Goal: Task Accomplishment & Management: Use online tool/utility

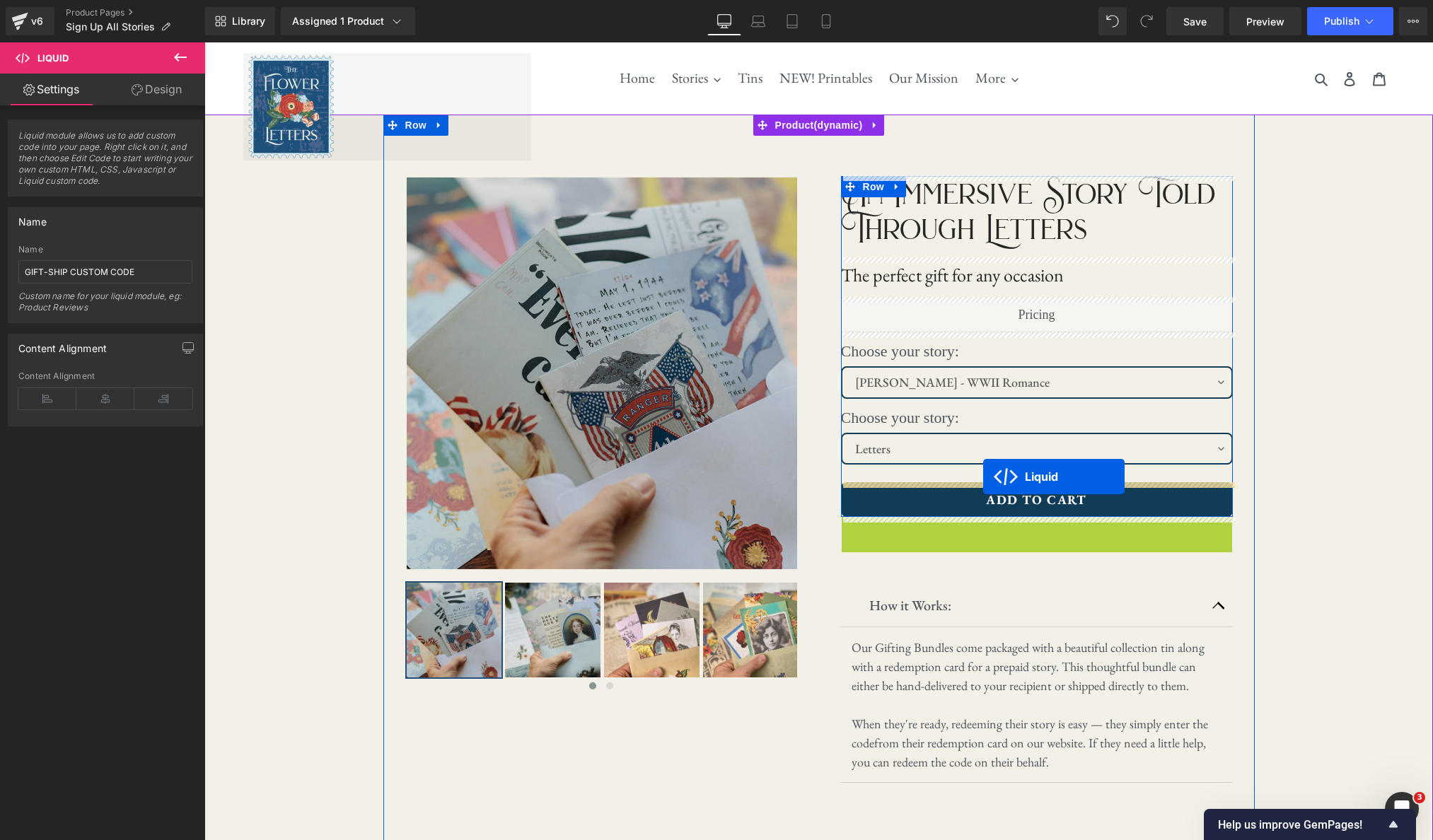
drag, startPoint x: 996, startPoint y: 529, endPoint x: 983, endPoint y: 476, distance: 54.6
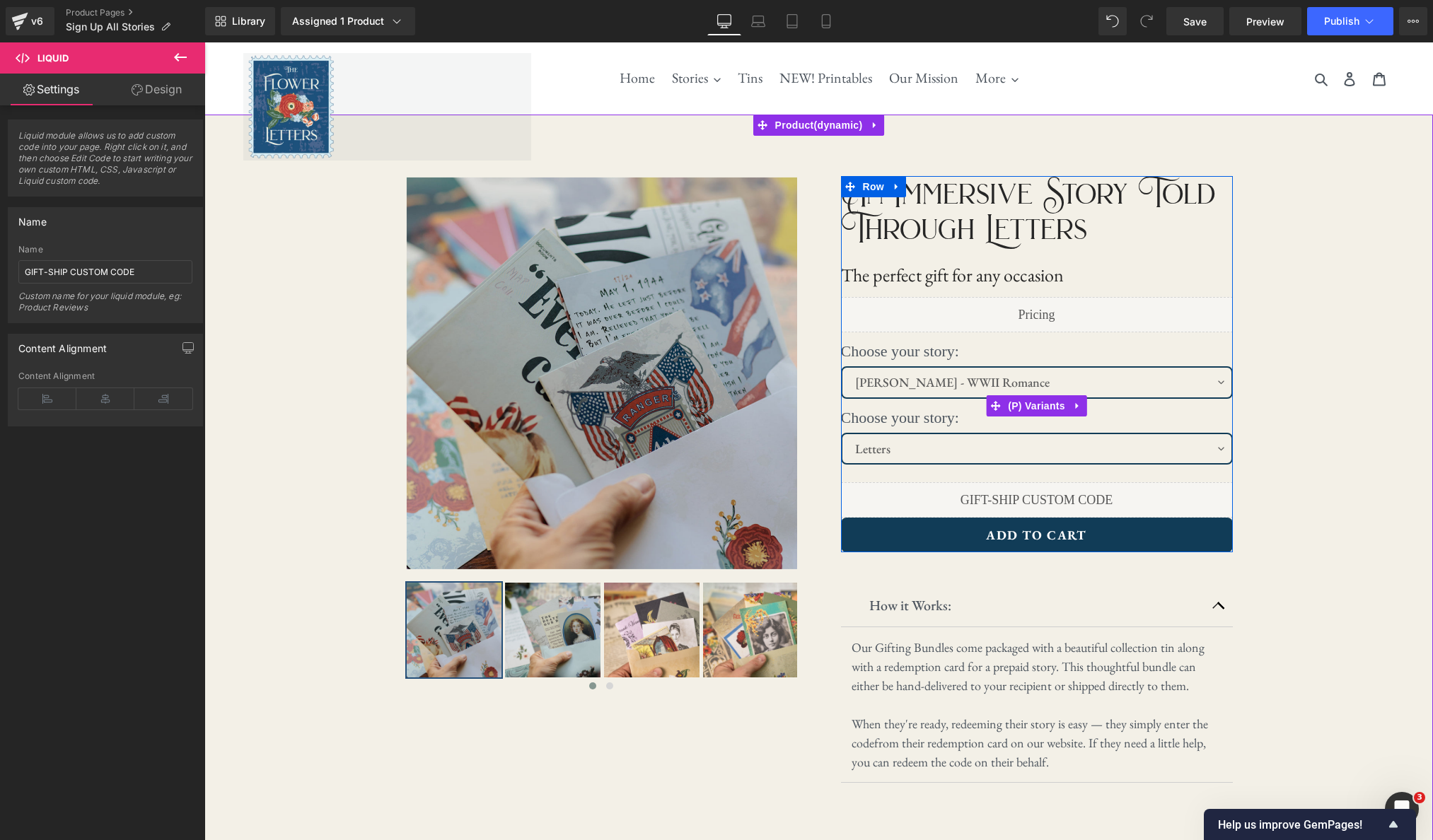
click at [927, 417] on label "Choose your story:" at bounding box center [1037, 418] width 392 height 27
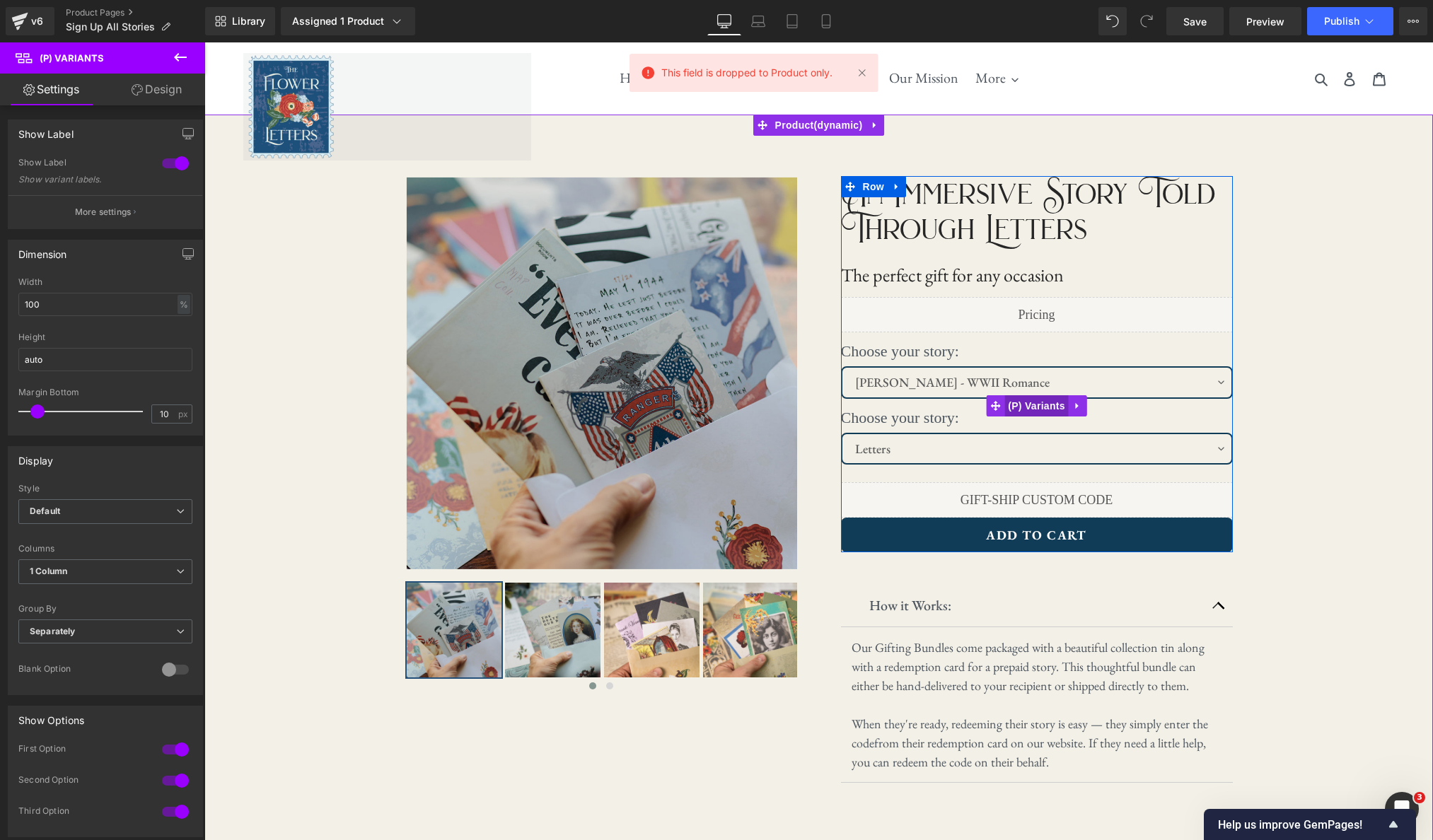
click at [1025, 410] on span "(P) Variants" at bounding box center [1036, 406] width 64 height 21
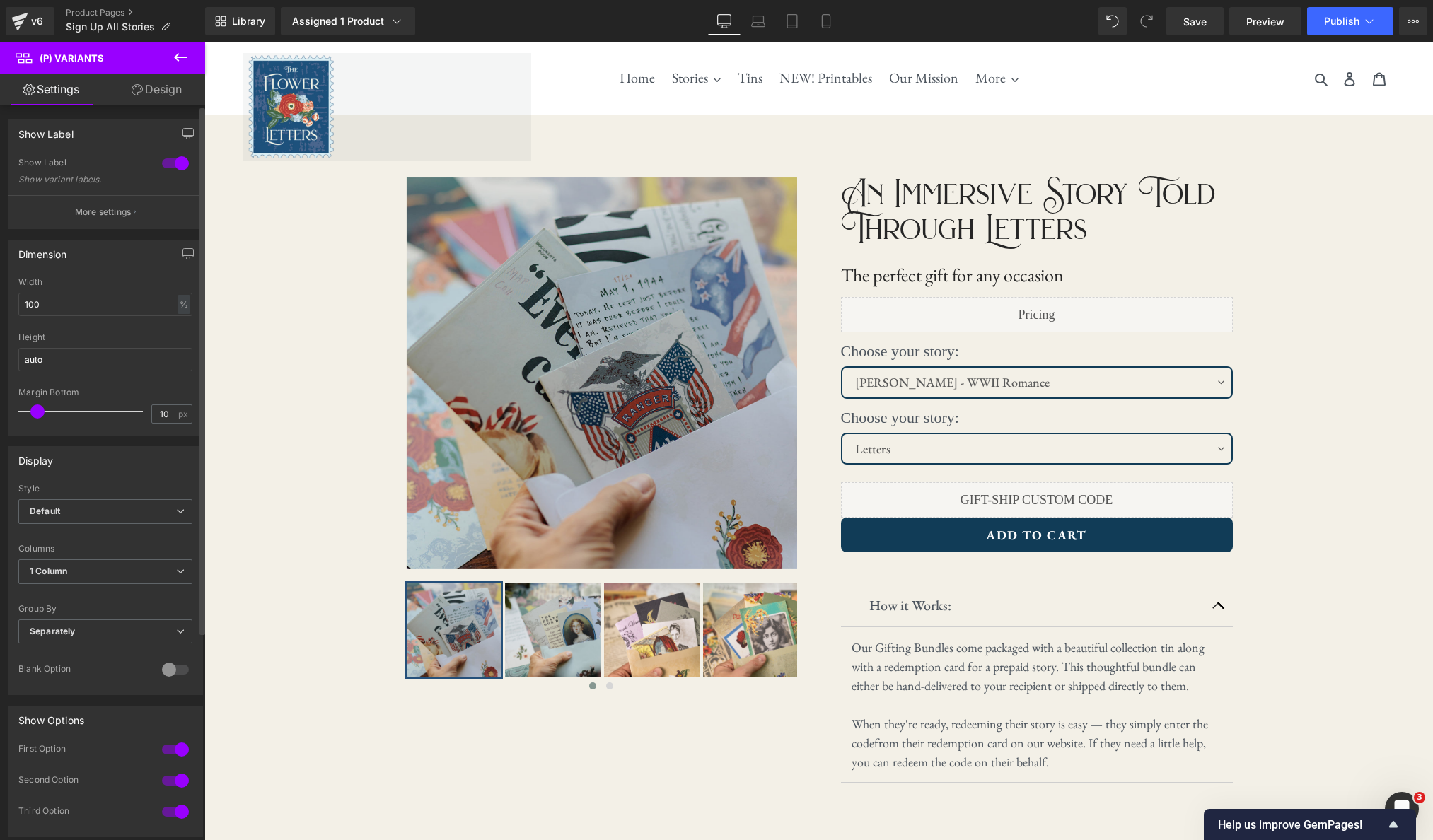
click at [160, 163] on div at bounding box center [175, 163] width 34 height 22
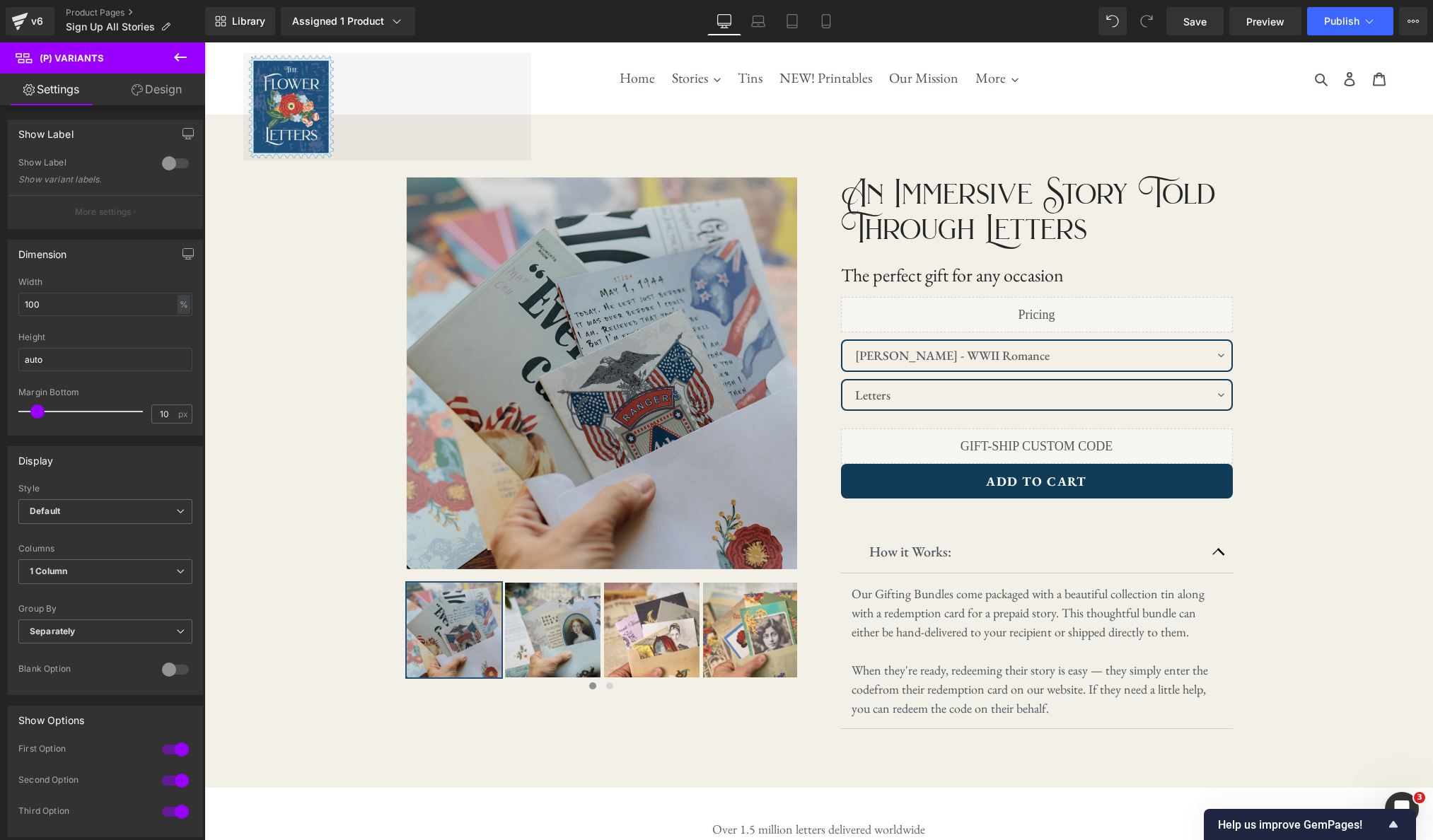
click at [157, 91] on link "Design" at bounding box center [157, 90] width 103 height 32
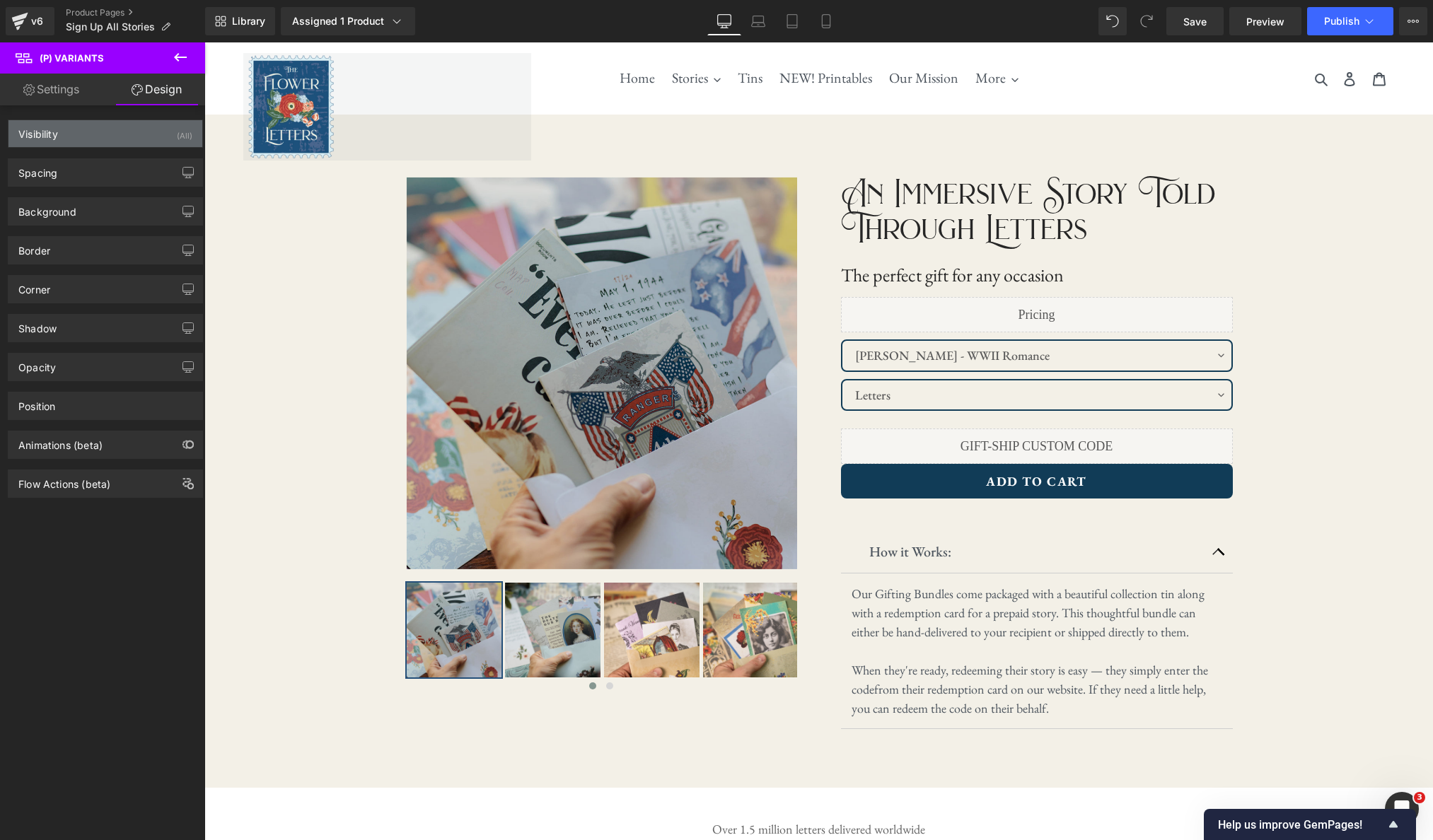
click at [92, 134] on div "Visibility (All)" at bounding box center [105, 133] width 194 height 27
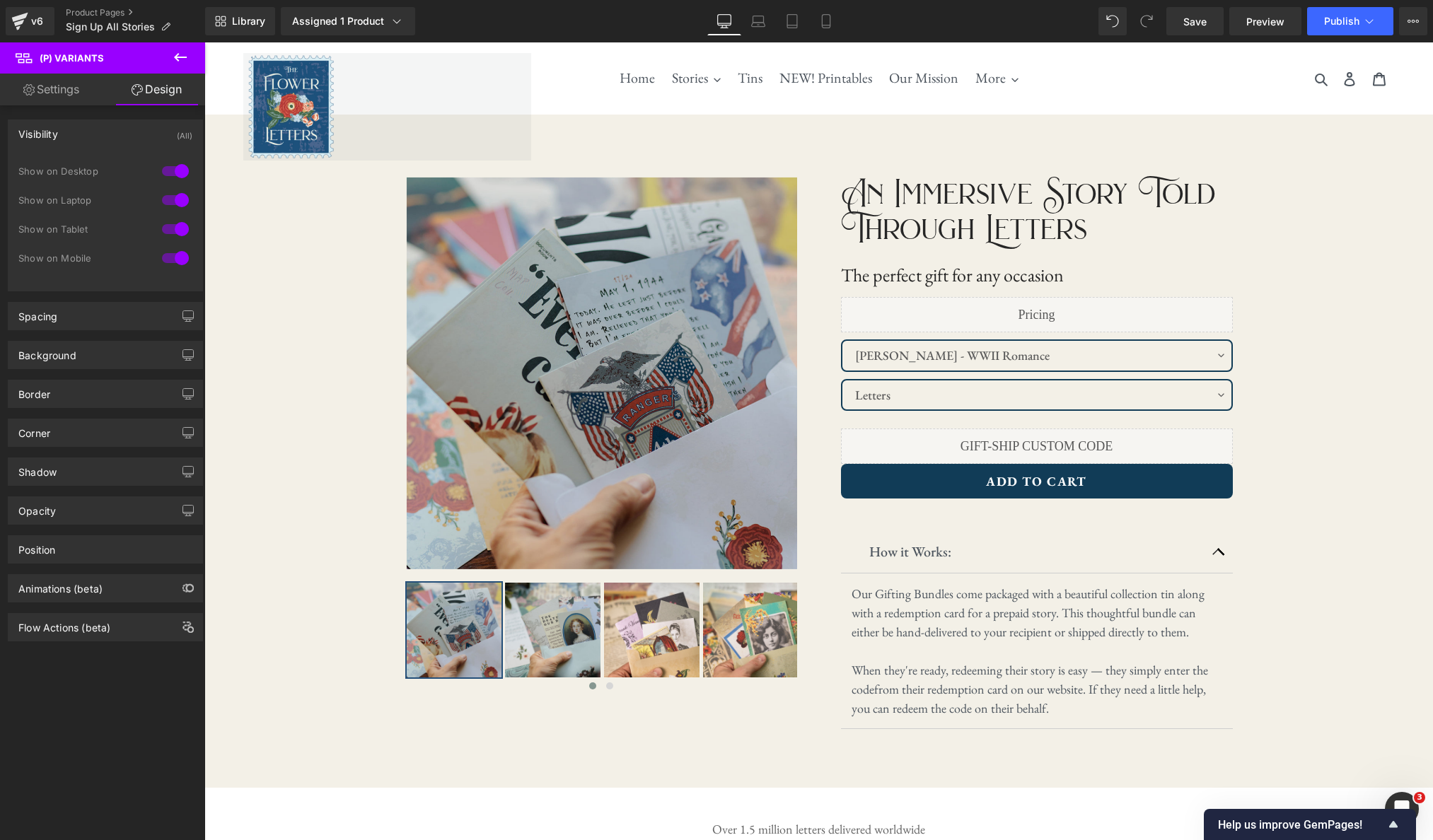
click at [92, 134] on div "Visibility (All)" at bounding box center [105, 133] width 194 height 27
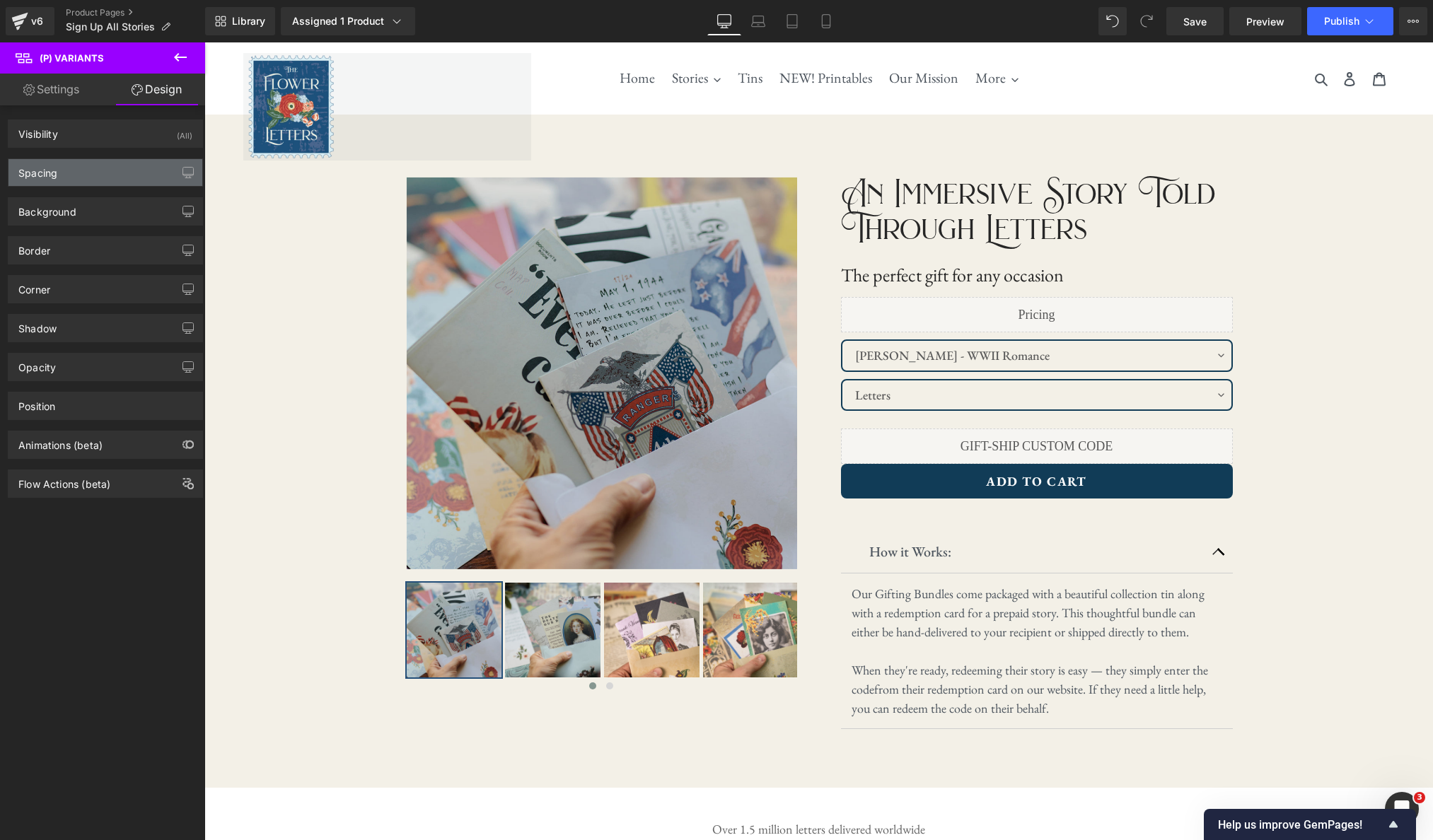
click at [90, 174] on div "Spacing" at bounding box center [105, 172] width 194 height 27
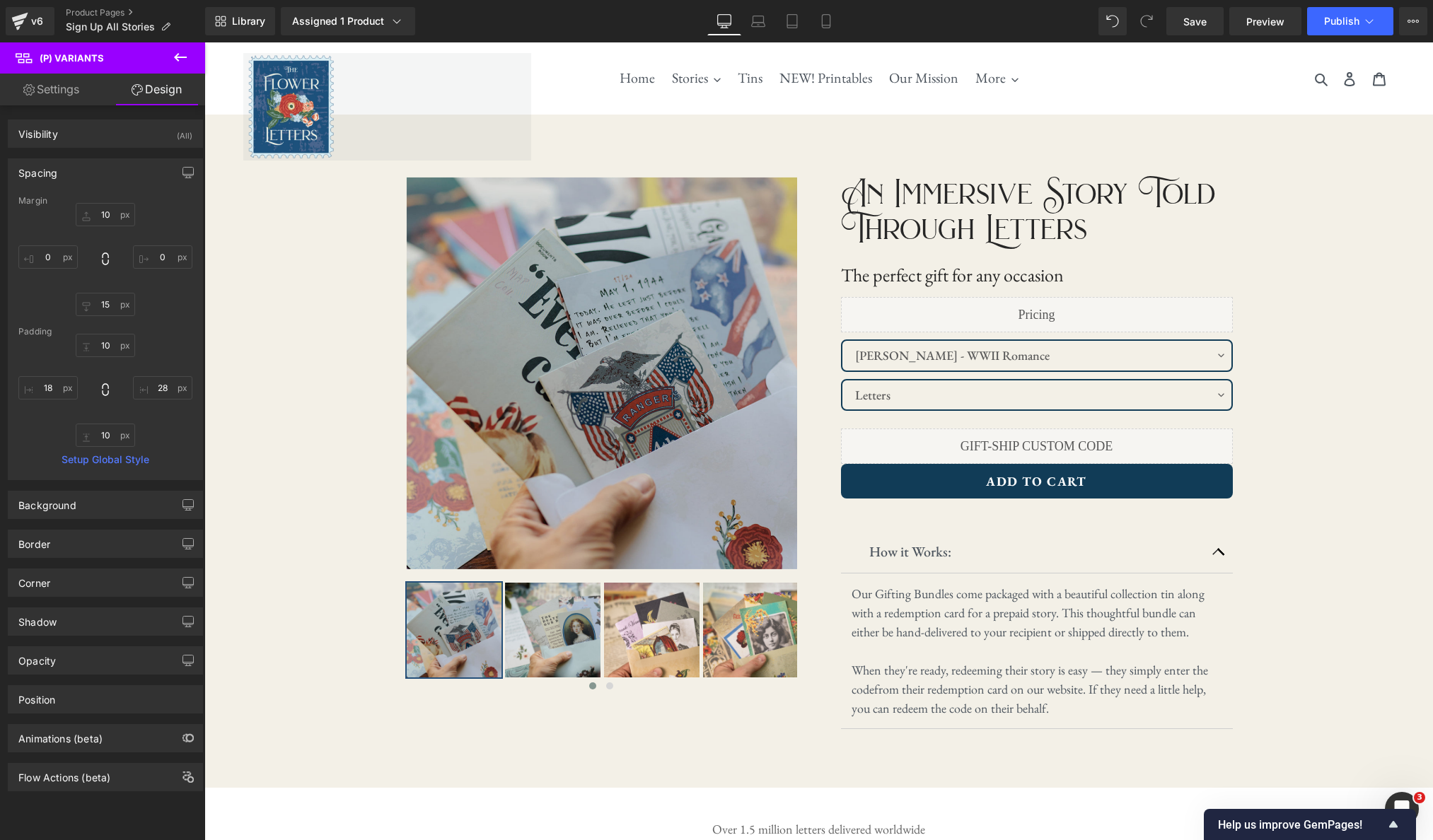
click at [90, 174] on div "Spacing" at bounding box center [105, 172] width 194 height 27
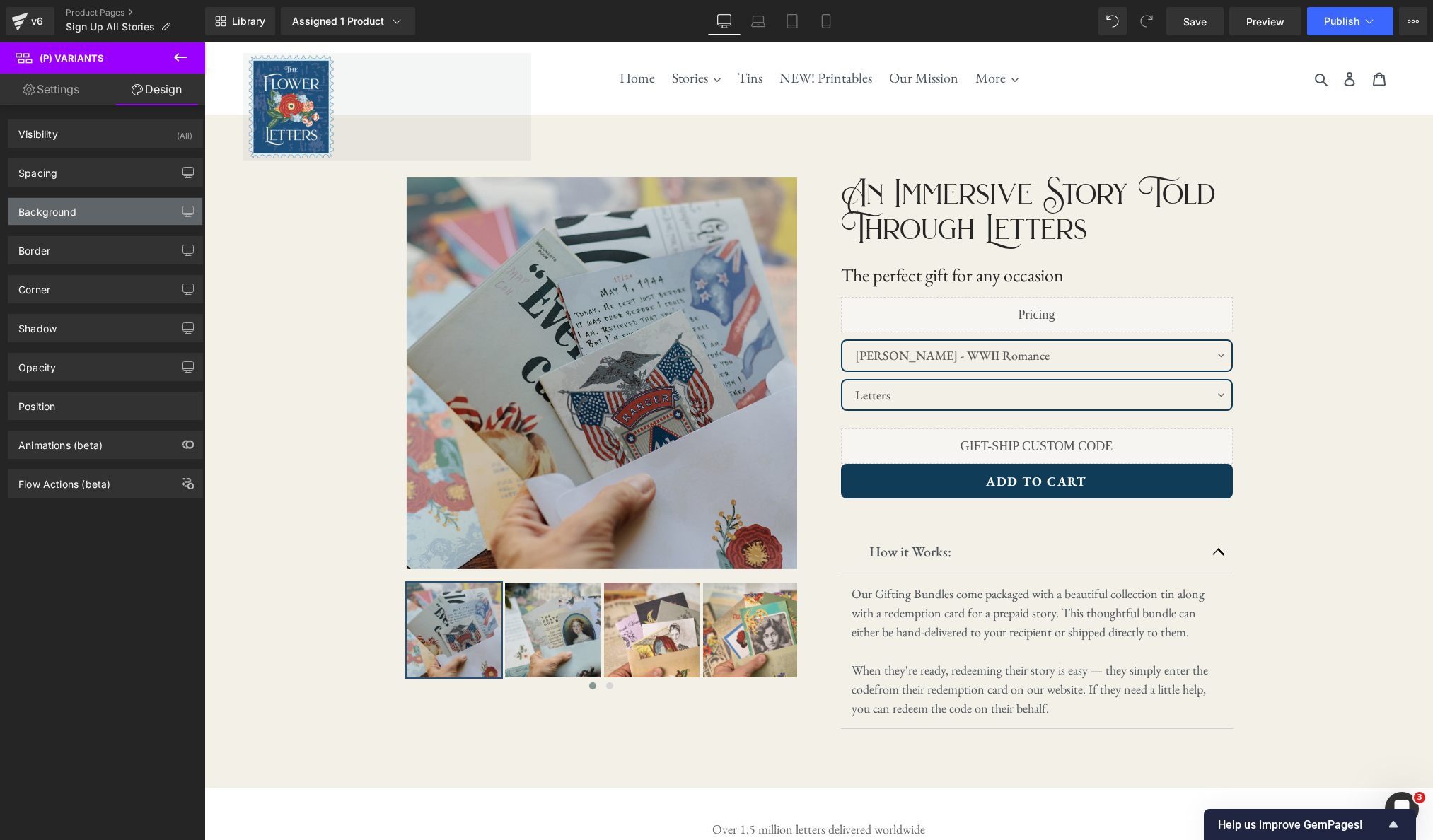
click at [110, 216] on div "Background" at bounding box center [105, 211] width 194 height 27
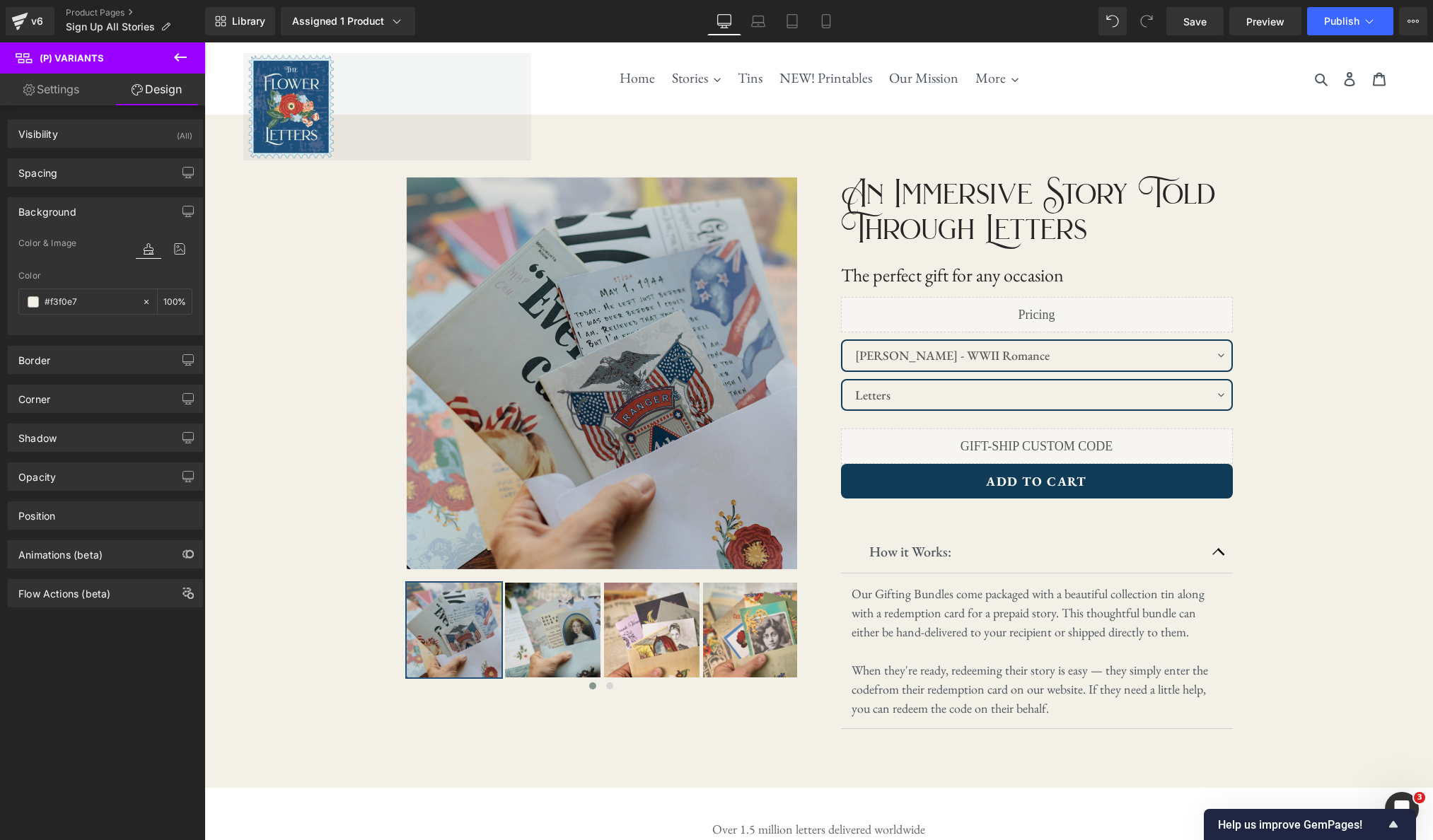
click at [109, 216] on div "Background" at bounding box center [105, 211] width 194 height 27
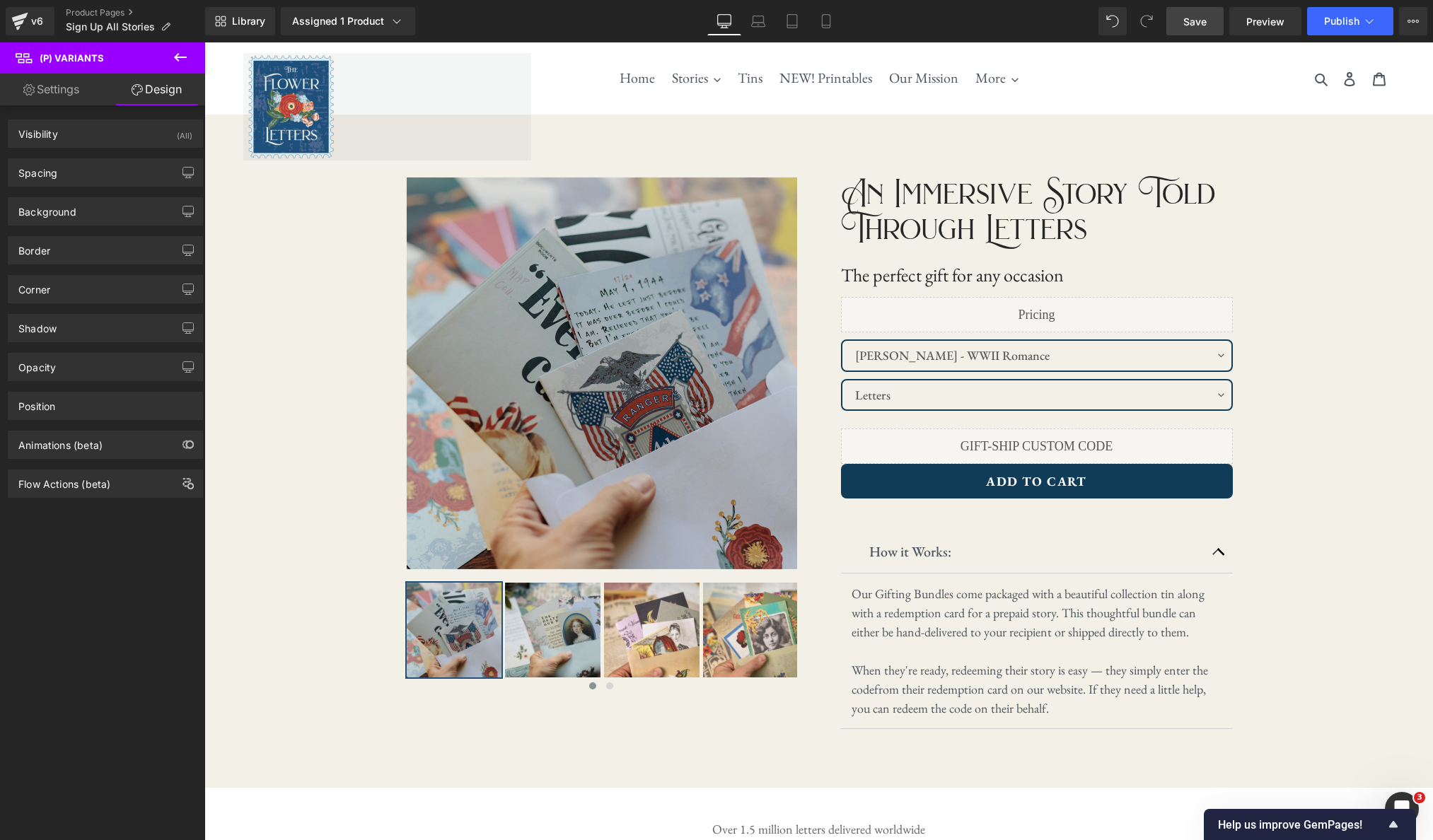
click at [1188, 27] on span "Save" at bounding box center [1194, 22] width 23 height 14
click at [85, 12] on link "Product Pages" at bounding box center [135, 13] width 139 height 11
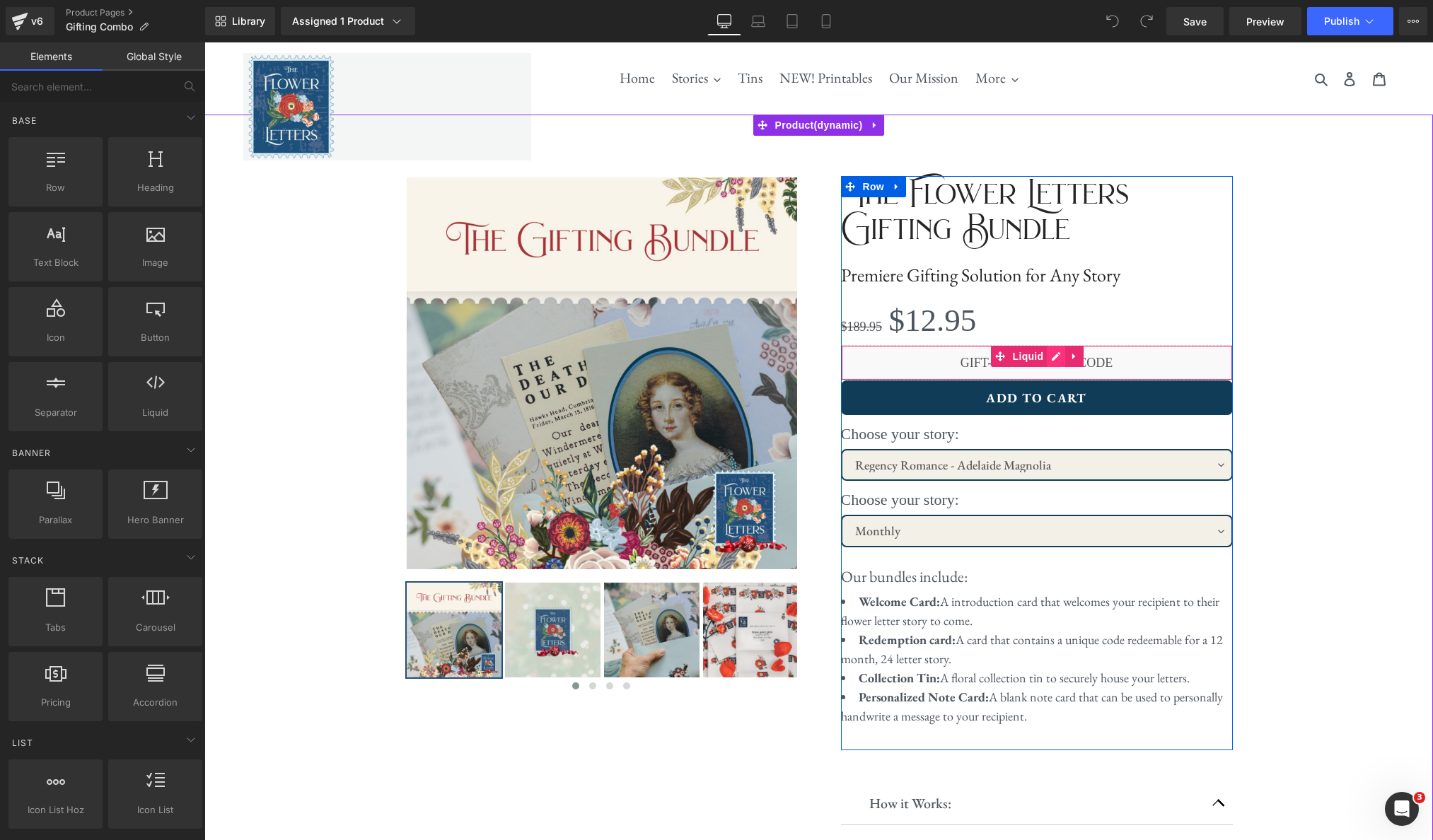
click at [1055, 361] on div "Liquid" at bounding box center [1037, 363] width 392 height 35
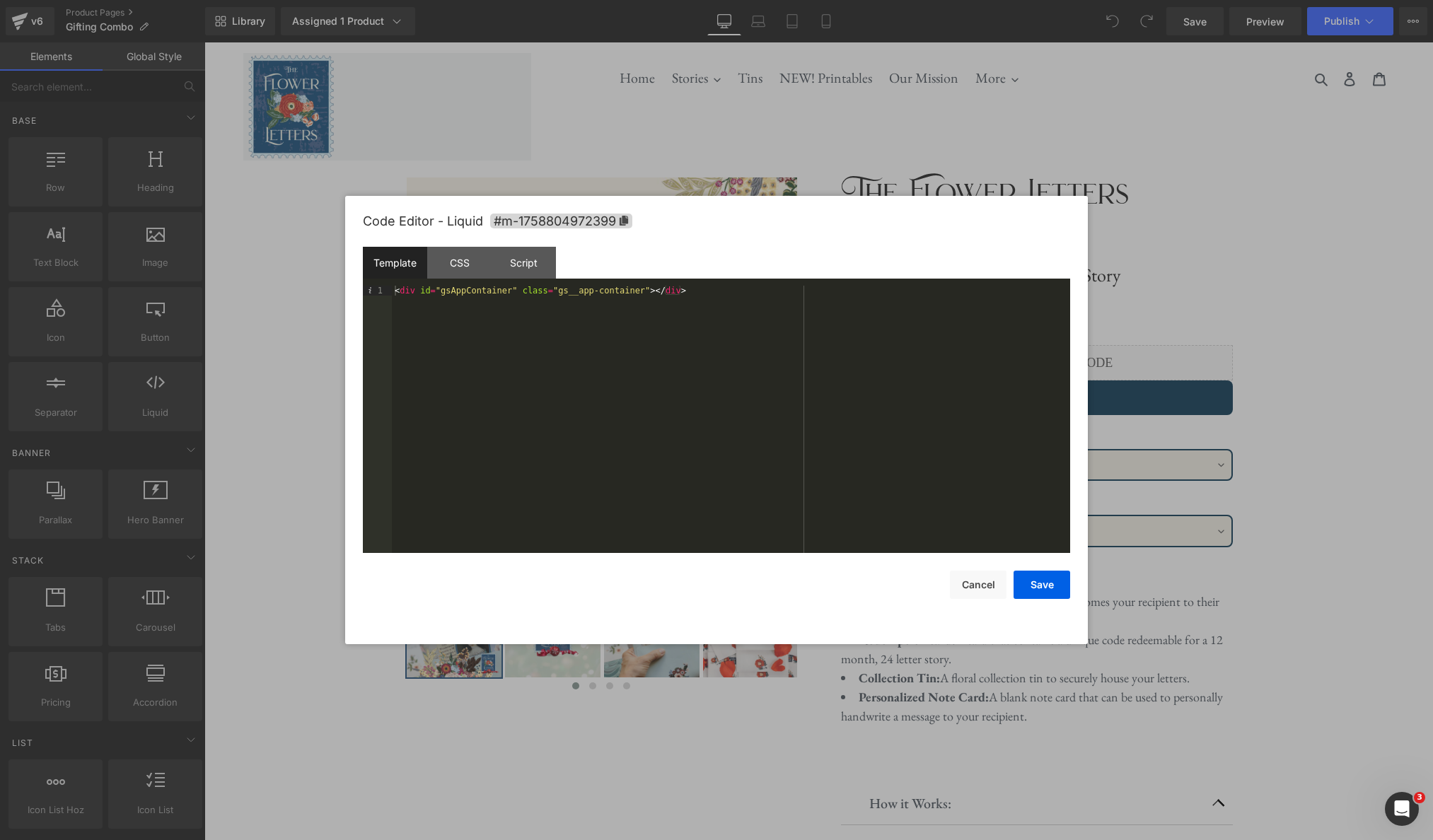
click at [757, 296] on div "< div id = "gsAppContainer" class = "gs__app-container" > </ div >" at bounding box center [731, 429] width 678 height 287
click at [452, 266] on div "CSS" at bounding box center [459, 263] width 64 height 32
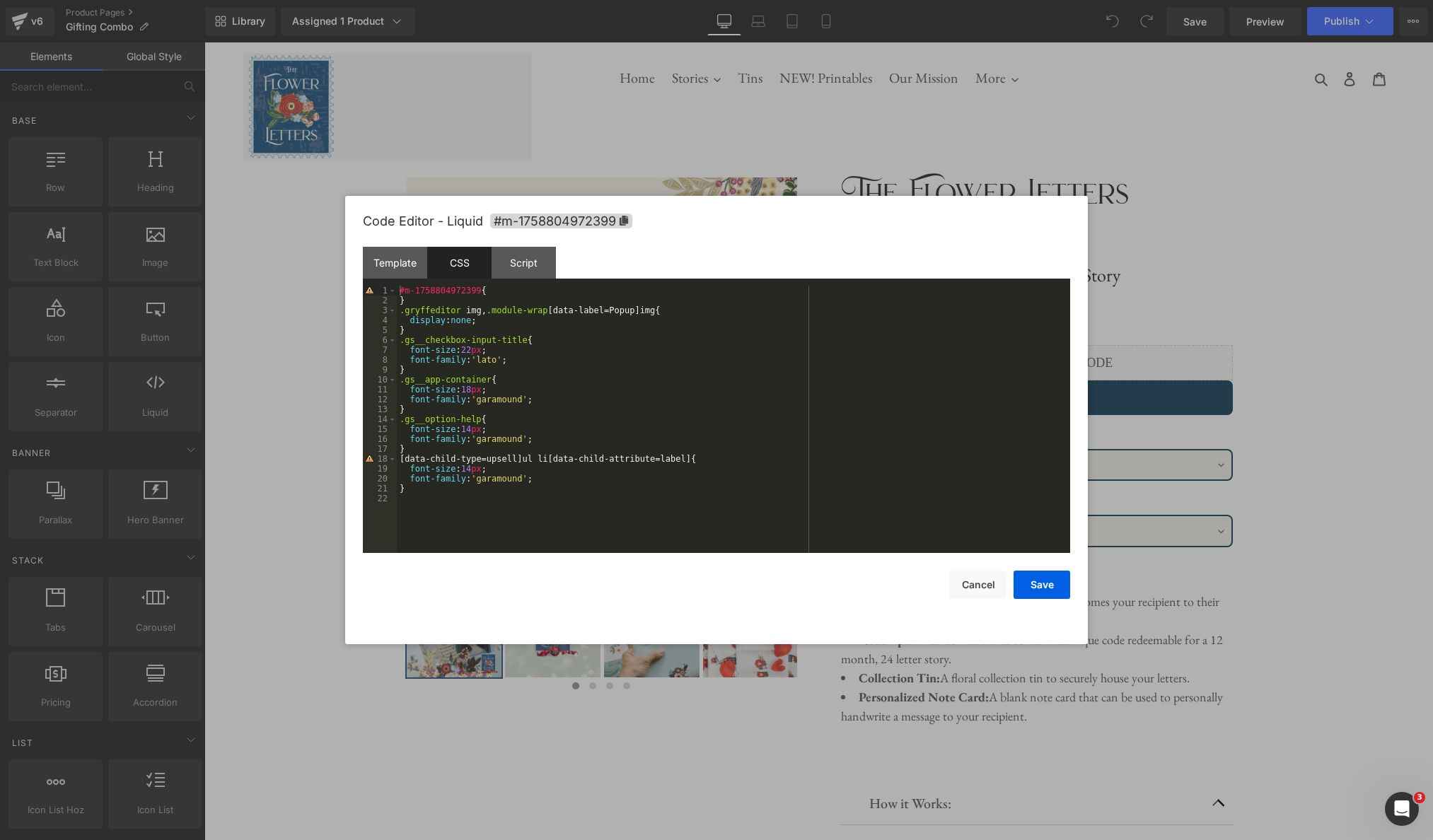
click at [516, 418] on div "#m-1758804972399 { } .gryffeditor img , .module-wrap [ data-label = Popup ] img…" at bounding box center [733, 429] width 673 height 287
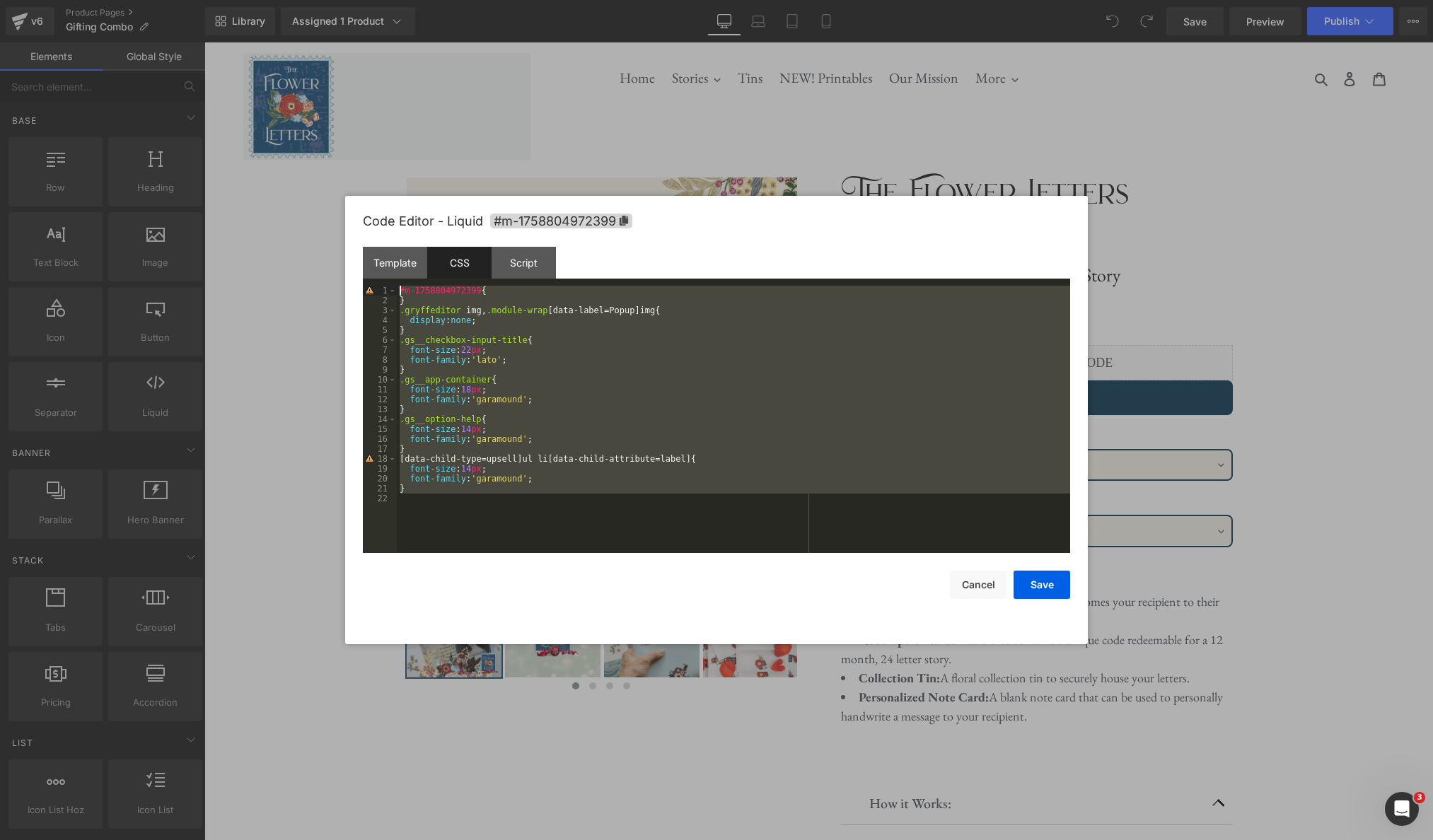
drag, startPoint x: 514, startPoint y: 500, endPoint x: 382, endPoint y: 287, distance: 250.6
click at [382, 287] on pre "1 2 3 4 5 6 7 8 9 10 11 12 13 14 15 16 17 18 19 20 21 22 #m-1758804972399 { } .…" at bounding box center [716, 419] width 707 height 267
click at [533, 257] on div "Script" at bounding box center [524, 263] width 64 height 32
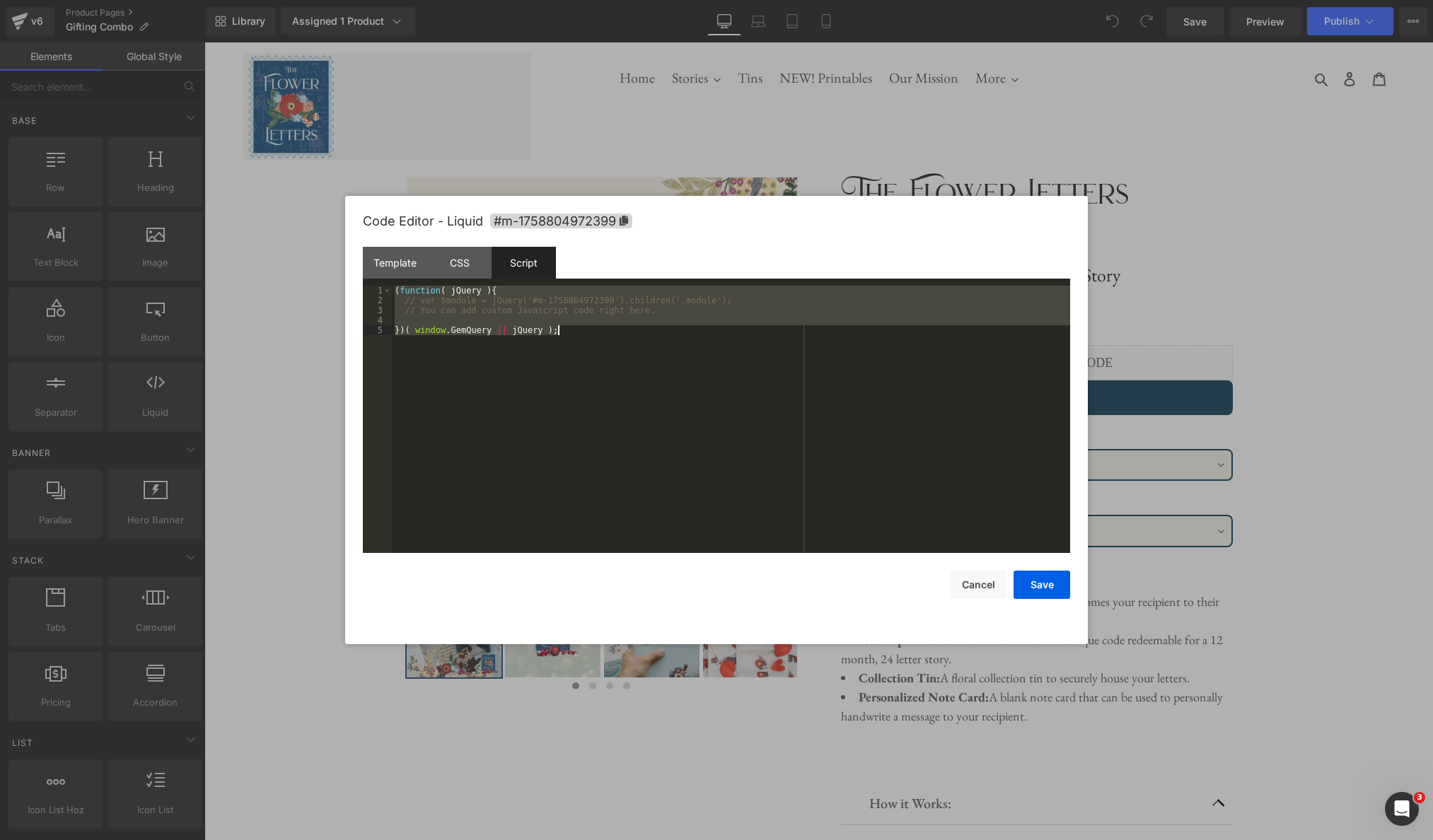
drag, startPoint x: 394, startPoint y: 292, endPoint x: 600, endPoint y: 330, distance: 209.5
click at [601, 331] on div "( function ( jQuery ) { // var $module = jQuery('#m-1758804972399').children('.…" at bounding box center [731, 429] width 678 height 287
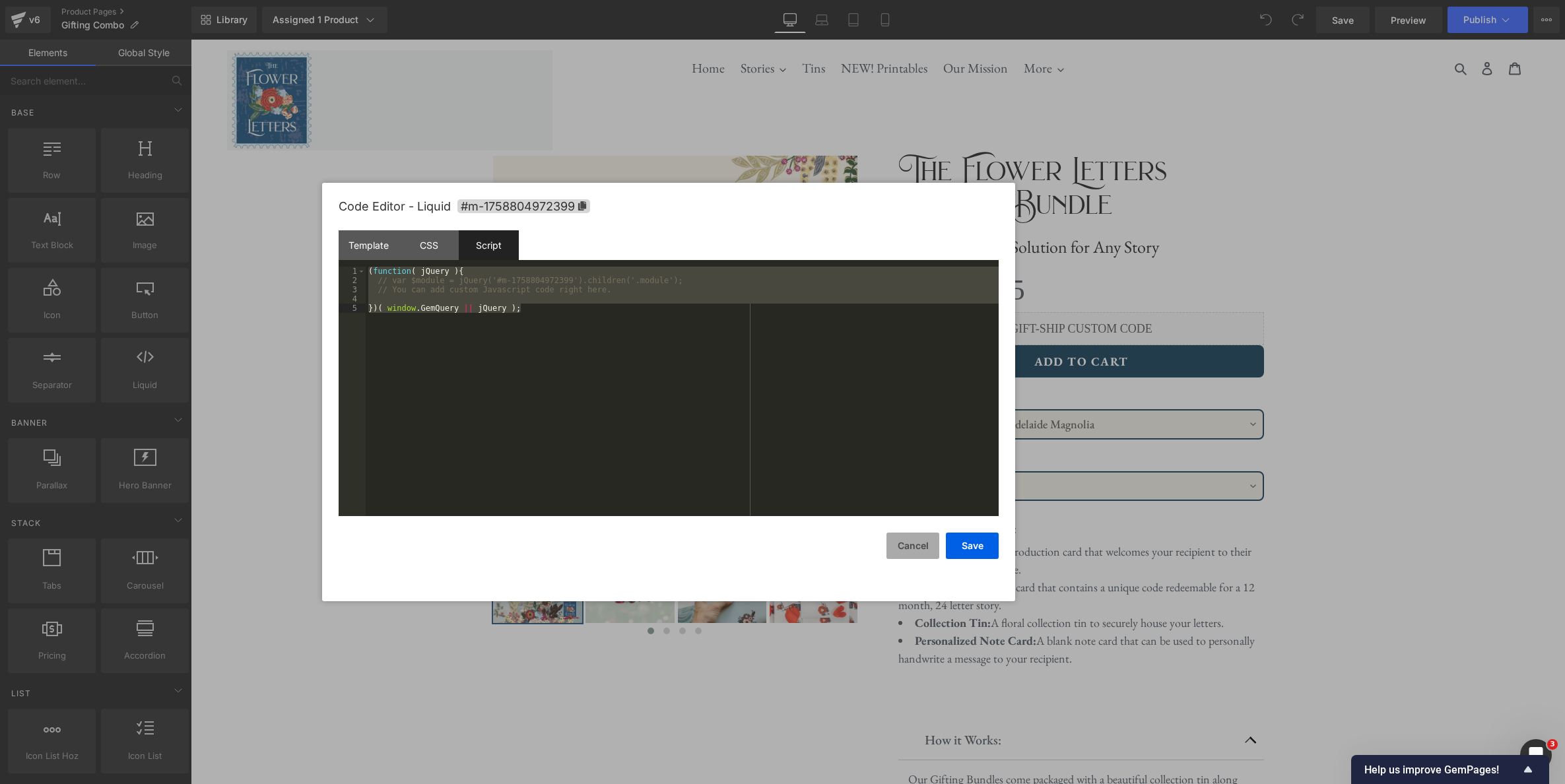
click at [920, 546] on button "Cancel" at bounding box center [913, 545] width 52 height 26
